Goal: Find specific page/section: Find specific page/section

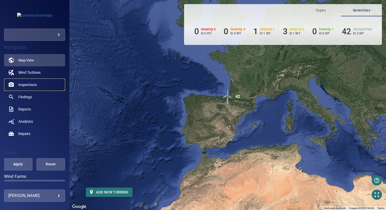
click at [35, 86] on span "Inspections" at bounding box center [27, 84] width 18 height 5
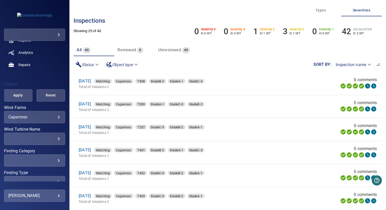
scroll to position [20, 0]
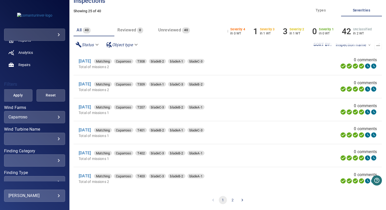
click at [230, 200] on button "2" at bounding box center [232, 200] width 8 height 8
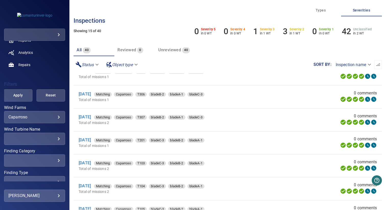
scroll to position [0, 0]
